Goal: Task Accomplishment & Management: Manage account settings

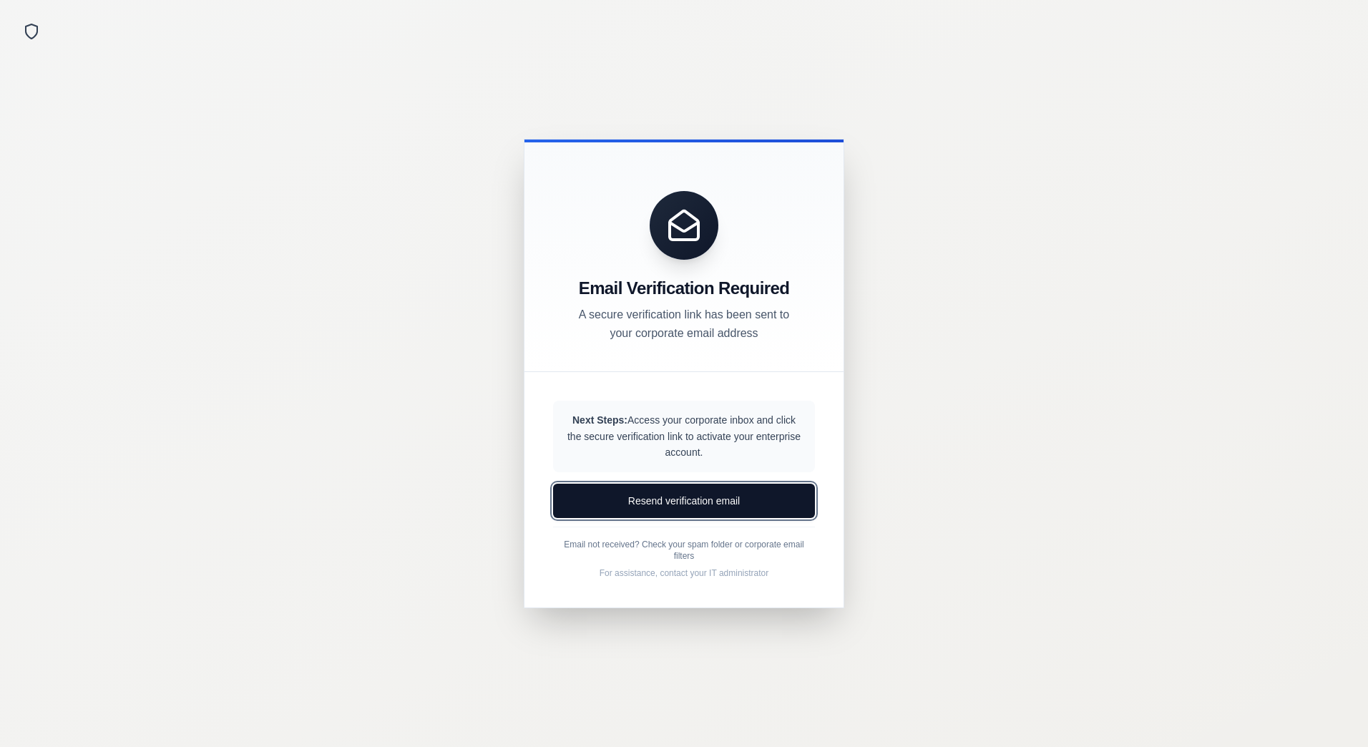
click at [674, 500] on button "Resend verification email" at bounding box center [684, 501] width 262 height 34
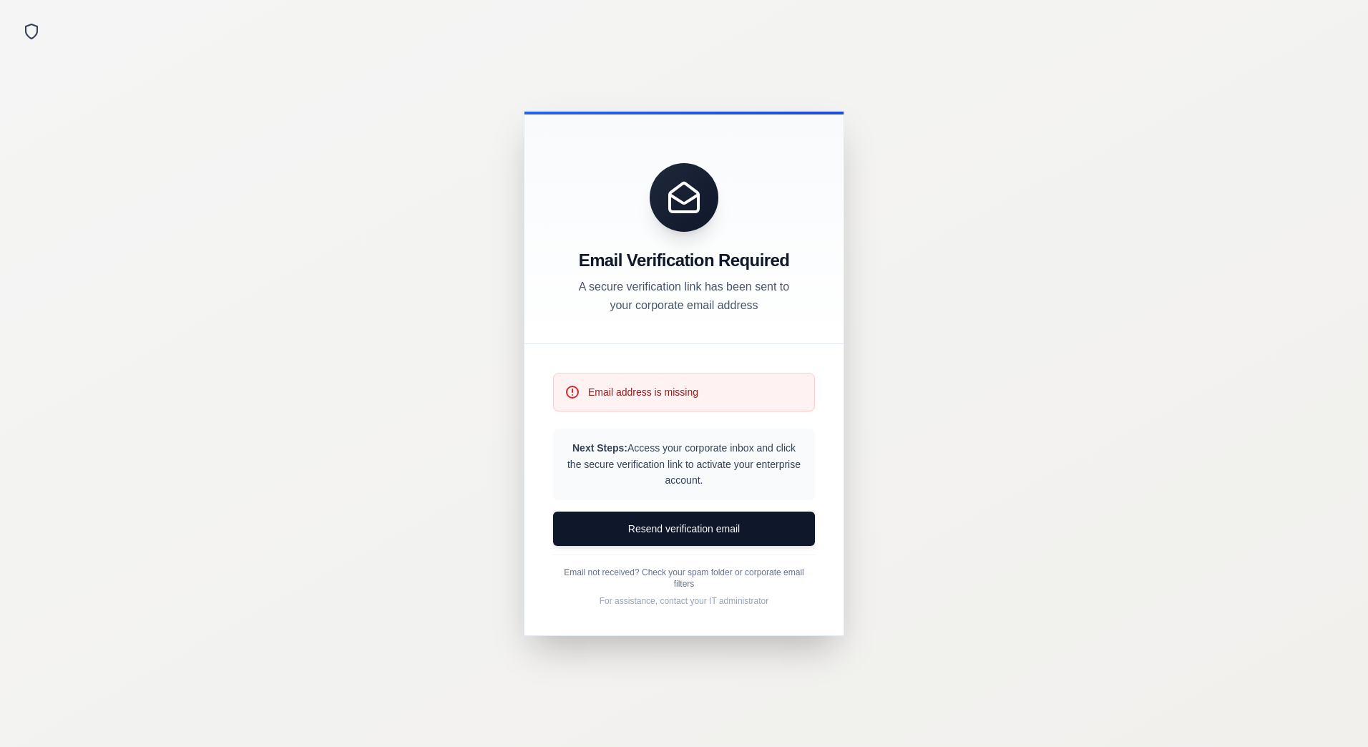
click at [649, 395] on p "Email address is missing" at bounding box center [643, 392] width 110 height 14
click at [666, 337] on div "Email Verification Required A secure verification link has been sent to your co…" at bounding box center [684, 228] width 319 height 233
click at [585, 392] on div "Email address is missing" at bounding box center [684, 392] width 262 height 39
click at [685, 526] on button "Resend verification email" at bounding box center [684, 529] width 262 height 34
click at [629, 346] on div "Email address is missing Next Steps: Access your corporate inbox and click the …" at bounding box center [684, 489] width 319 height 291
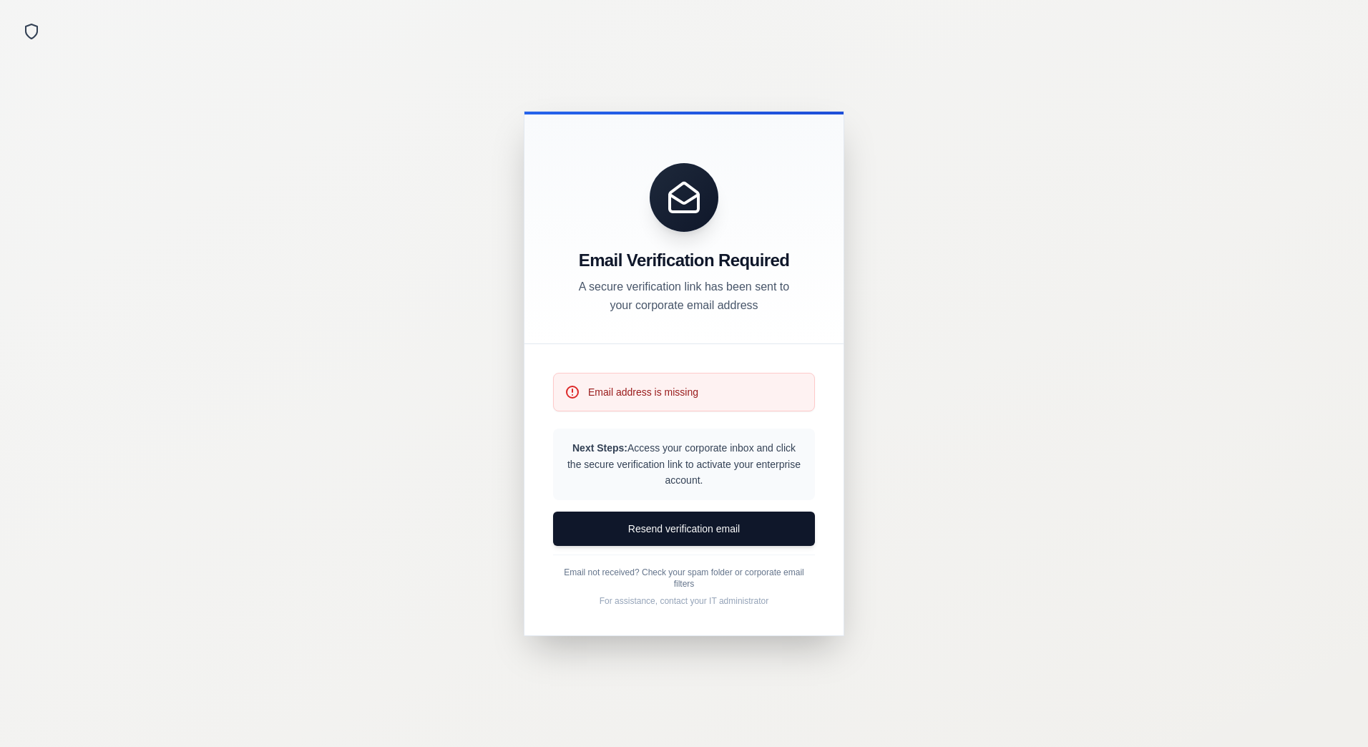
click at [639, 331] on div "Email Verification Required A secure verification link has been sent to your co…" at bounding box center [684, 228] width 319 height 233
click at [635, 356] on div "Email address is missing Next Steps: Access your corporate inbox and click the …" at bounding box center [684, 489] width 319 height 291
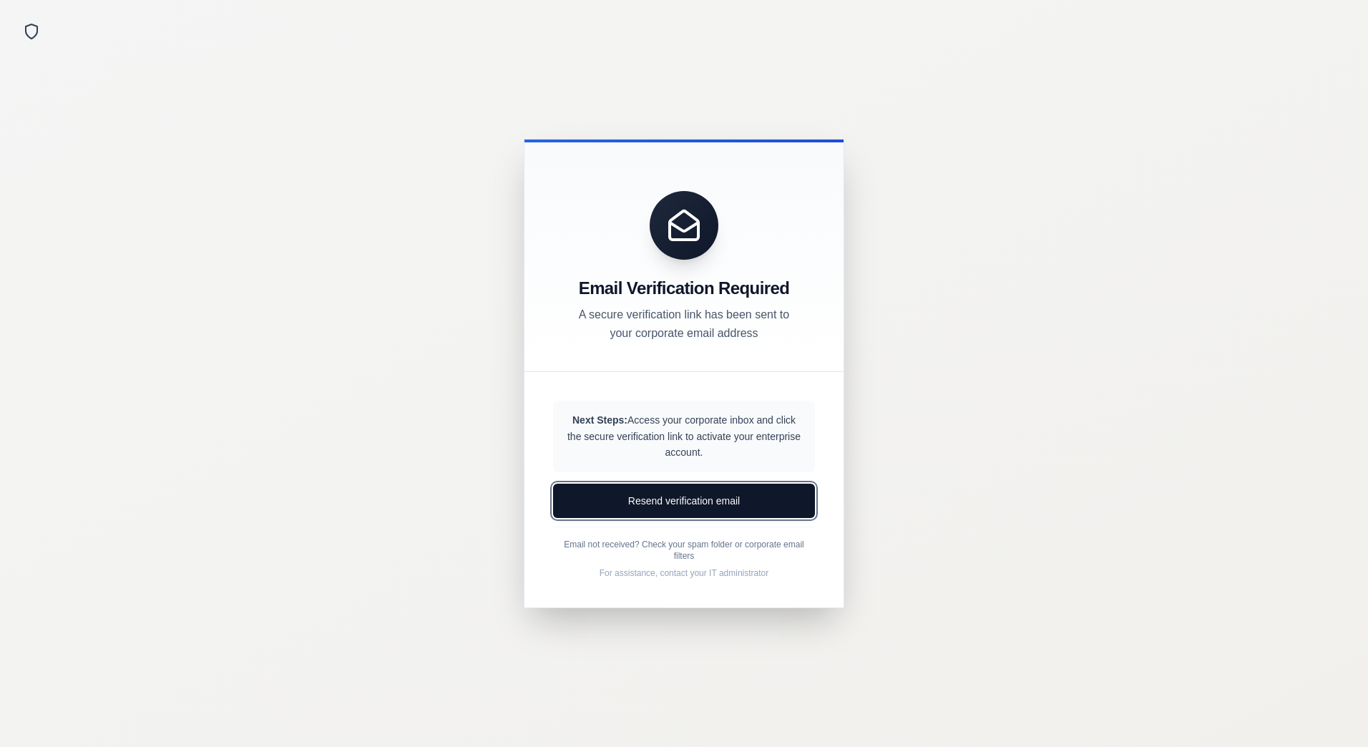
click at [719, 503] on button "Resend verification email" at bounding box center [684, 501] width 262 height 34
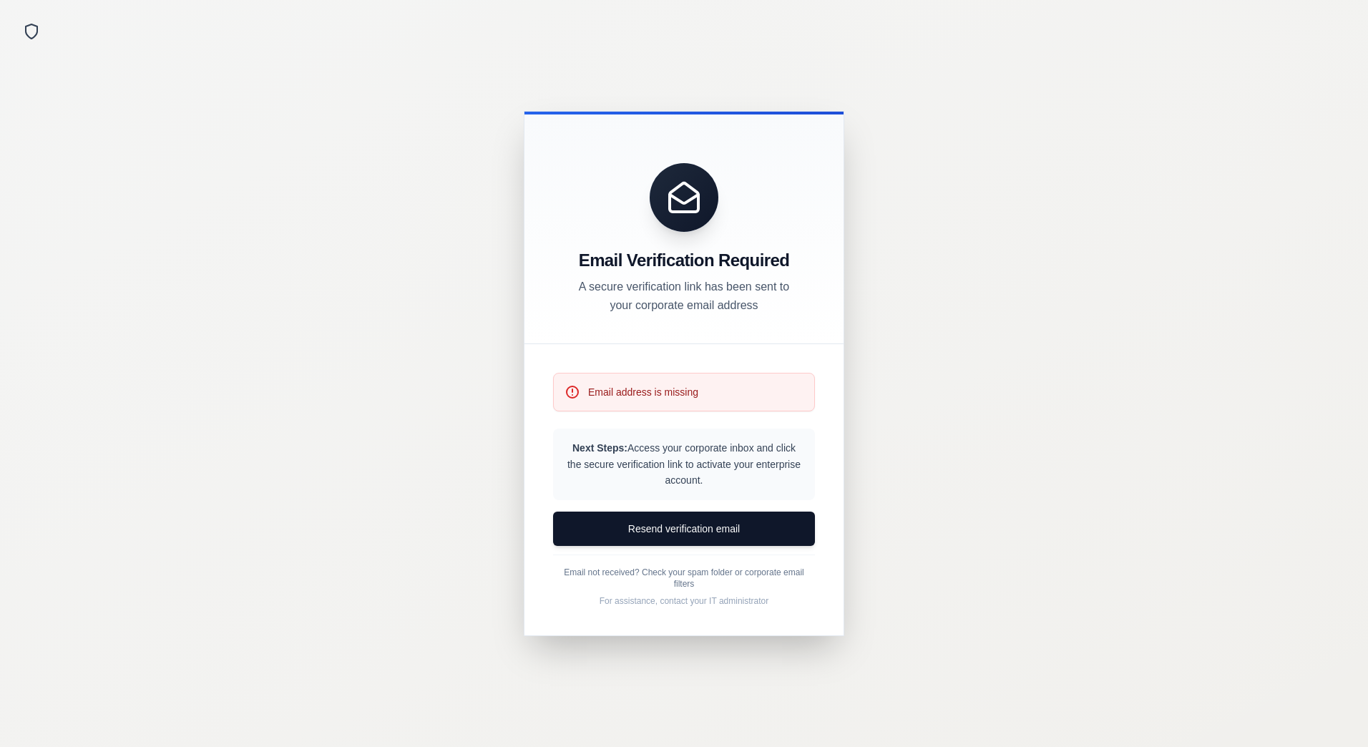
click at [663, 388] on p "Email address is missing" at bounding box center [643, 392] width 110 height 14
click at [724, 317] on div "Email Verification Required A secure verification link has been sent to your co…" at bounding box center [684, 228] width 319 height 233
click at [677, 365] on div "Email address is missing Next Steps: Access your corporate inbox and click the …" at bounding box center [684, 489] width 319 height 291
click at [654, 422] on div "Email address is missing Next Steps: Access your corporate inbox and click the …" at bounding box center [684, 489] width 319 height 291
drag, startPoint x: 650, startPoint y: 451, endPoint x: 661, endPoint y: 474, distance: 25.6
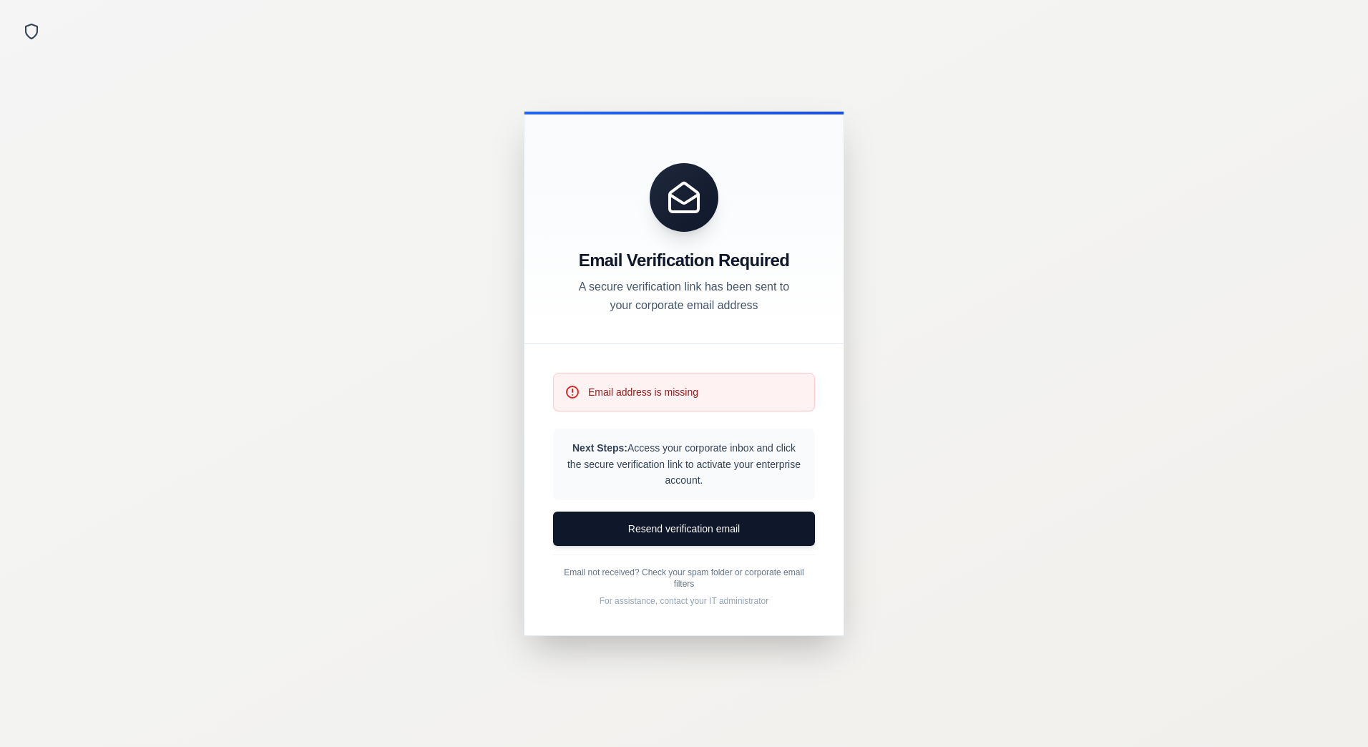
click at [650, 454] on p "Next Steps: Access your corporate inbox and click the secure verification link …" at bounding box center [684, 464] width 239 height 49
click at [671, 479] on p "Next Steps: Access your corporate inbox and click the secure verification link …" at bounding box center [684, 464] width 239 height 49
click at [677, 480] on p "Next Steps: Access your corporate inbox and click the secure verification link …" at bounding box center [684, 464] width 239 height 49
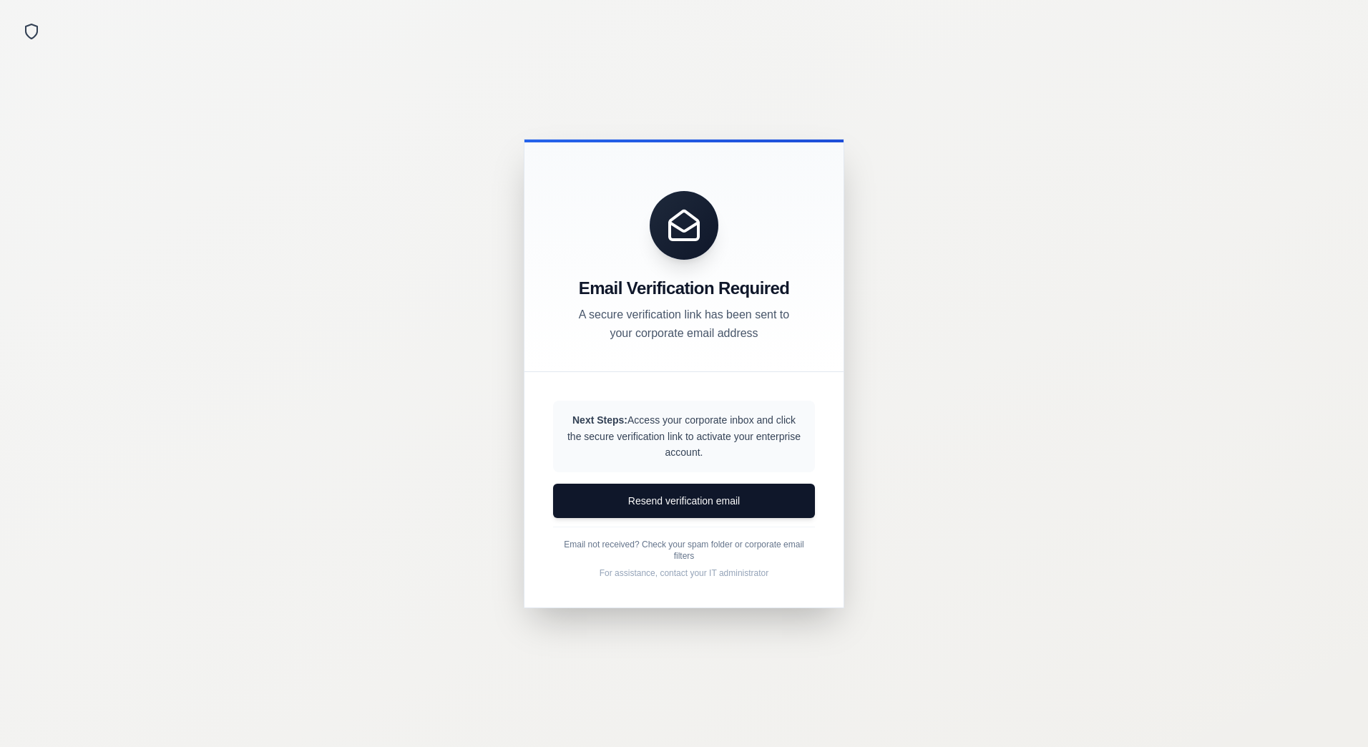
click at [646, 391] on div "Next Steps: Access your corporate inbox and click the secure verification link …" at bounding box center [684, 489] width 319 height 235
click at [645, 424] on p "Next Steps: Access your corporate inbox and click the secure verification link …" at bounding box center [684, 436] width 239 height 49
click at [690, 459] on p "Next Steps: Access your corporate inbox and click the secure verification link …" at bounding box center [684, 436] width 239 height 49
click at [653, 403] on div "Next Steps: Access your corporate inbox and click the secure verification link …" at bounding box center [684, 437] width 262 height 72
click at [653, 352] on div "Email Verification Required A secure verification link has been sent to your co…" at bounding box center [684, 256] width 319 height 233
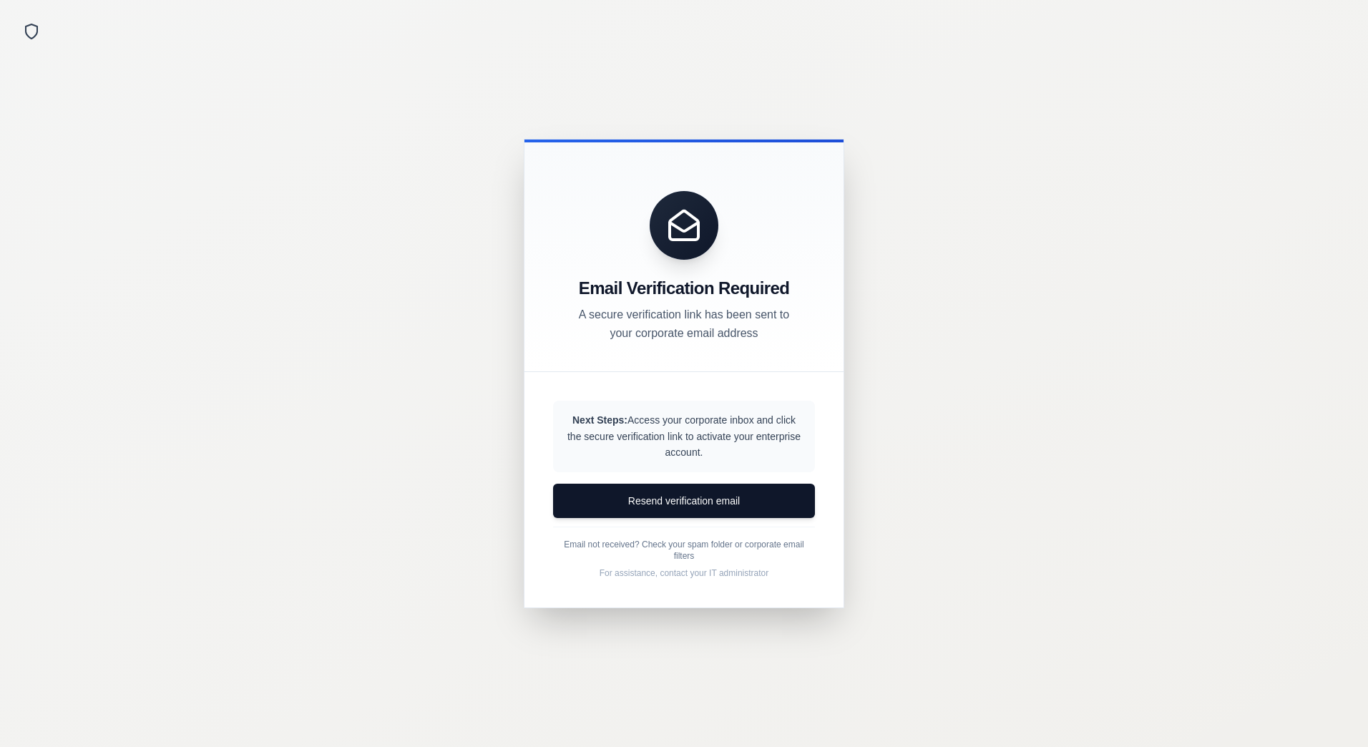
click at [688, 327] on p "A secure verification link has been sent to your corporate email address" at bounding box center [684, 324] width 229 height 37
click at [618, 300] on div "Email Verification Required A secure verification link has been sent to your co…" at bounding box center [684, 310] width 285 height 66
click at [755, 422] on p "Next Steps: Access your corporate inbox and click the secure verification link …" at bounding box center [684, 436] width 239 height 49
